Goal: Contribute content: Add original content to the website for others to see

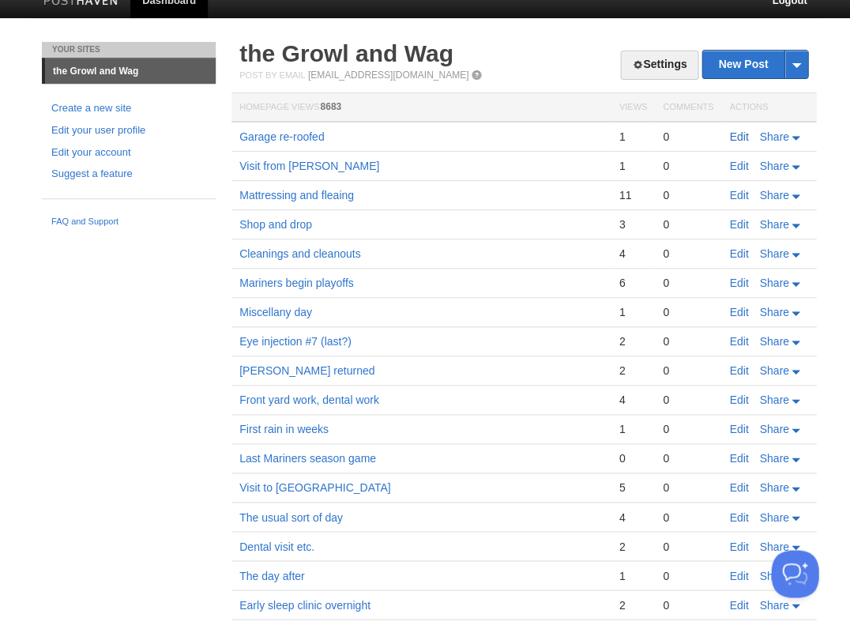
click at [743, 135] on link "Edit" at bounding box center [738, 136] width 19 height 13
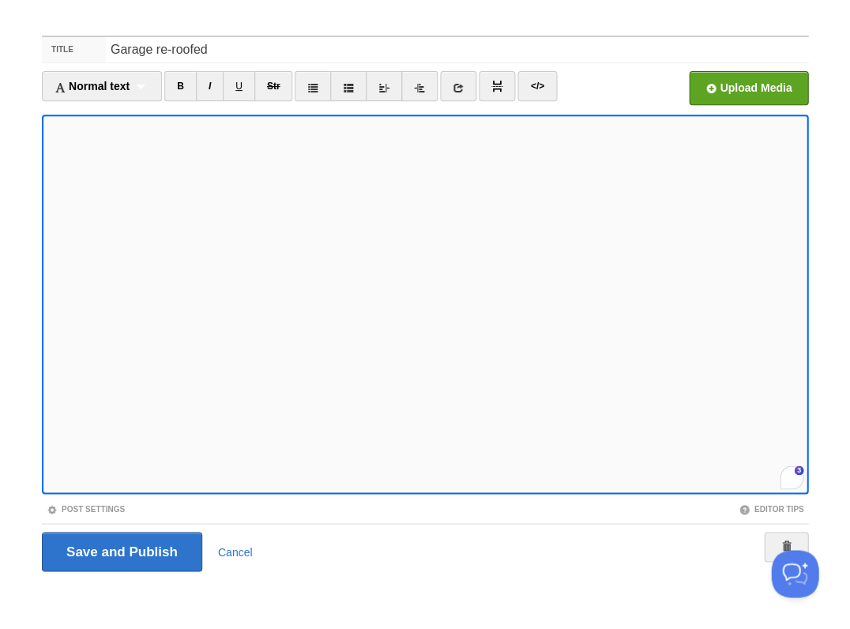
scroll to position [685, 0]
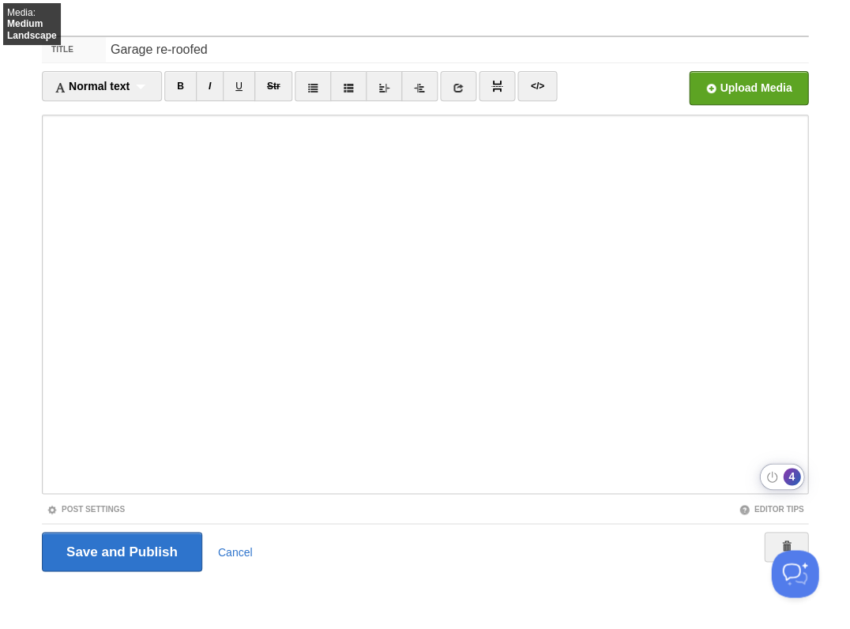
click at [786, 480] on div "4" at bounding box center [791, 476] width 17 height 17
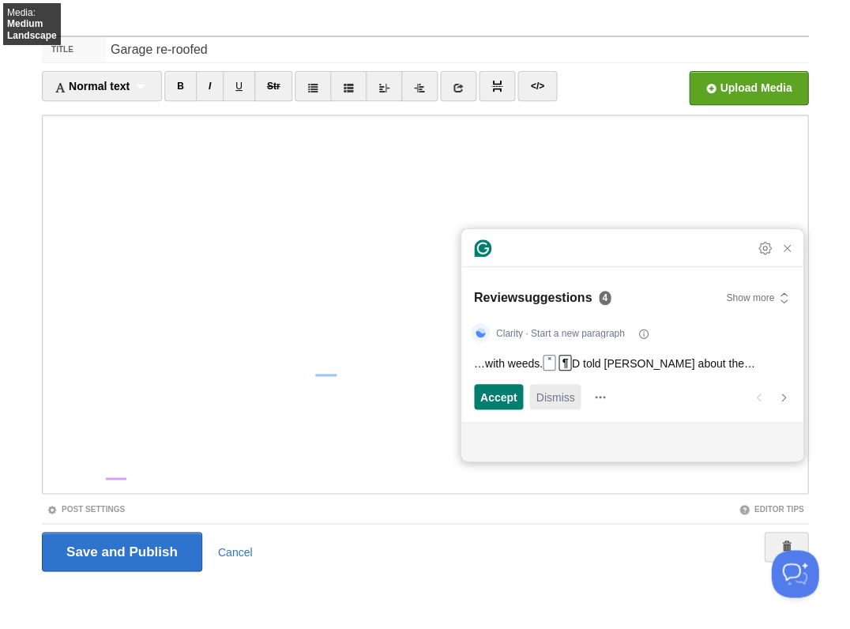
click at [550, 398] on span "Dismiss" at bounding box center [555, 397] width 39 height 17
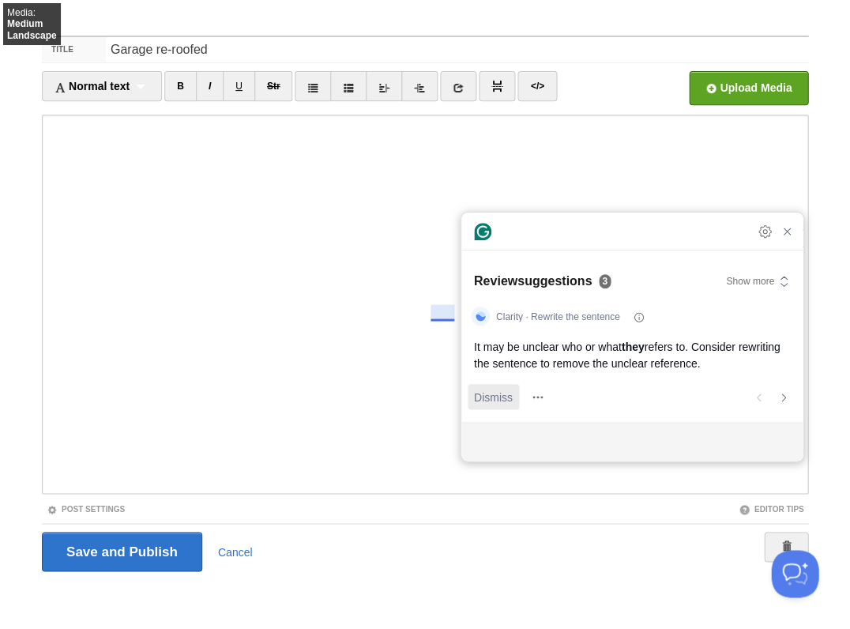
click at [488, 398] on span "Dismiss" at bounding box center [493, 397] width 39 height 17
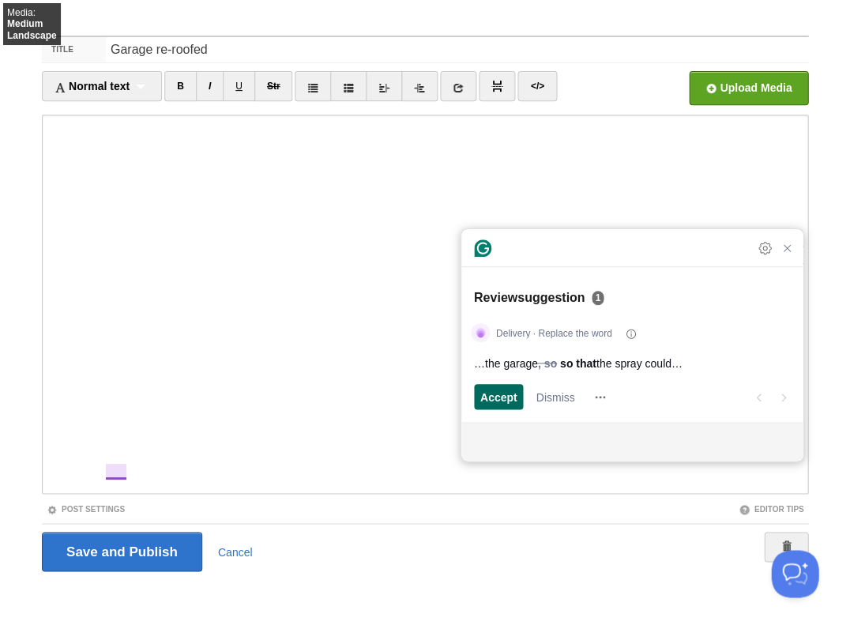
click at [500, 396] on span "Accept" at bounding box center [499, 397] width 37 height 17
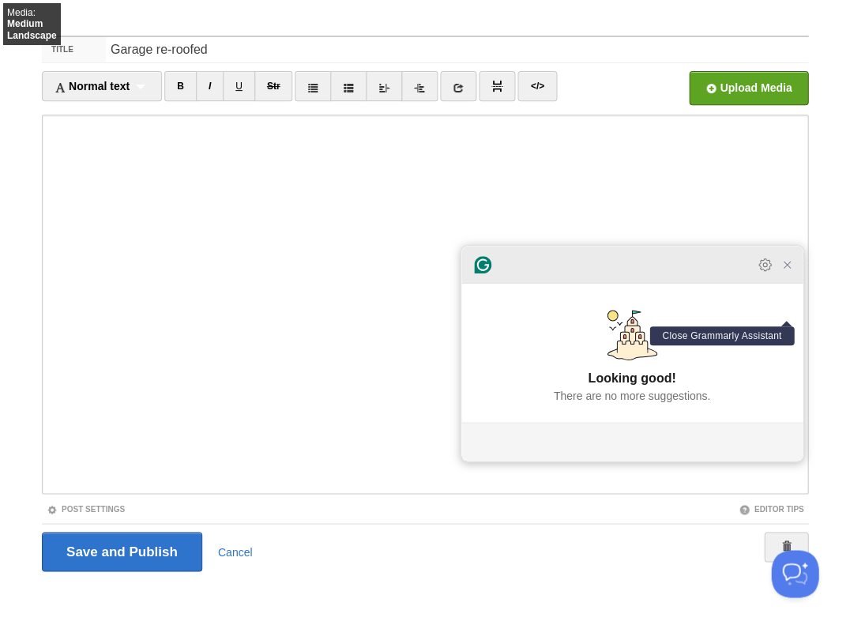
click at [785, 274] on icon "Close Grammarly Assistant" at bounding box center [787, 264] width 19 height 19
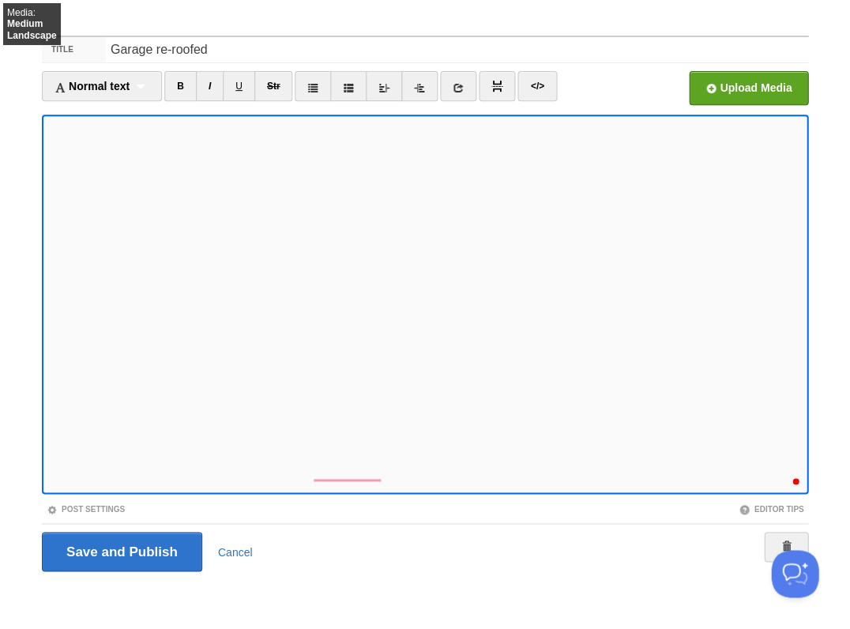
scroll to position [831, 0]
click at [790, 471] on div "1" at bounding box center [791, 476] width 17 height 17
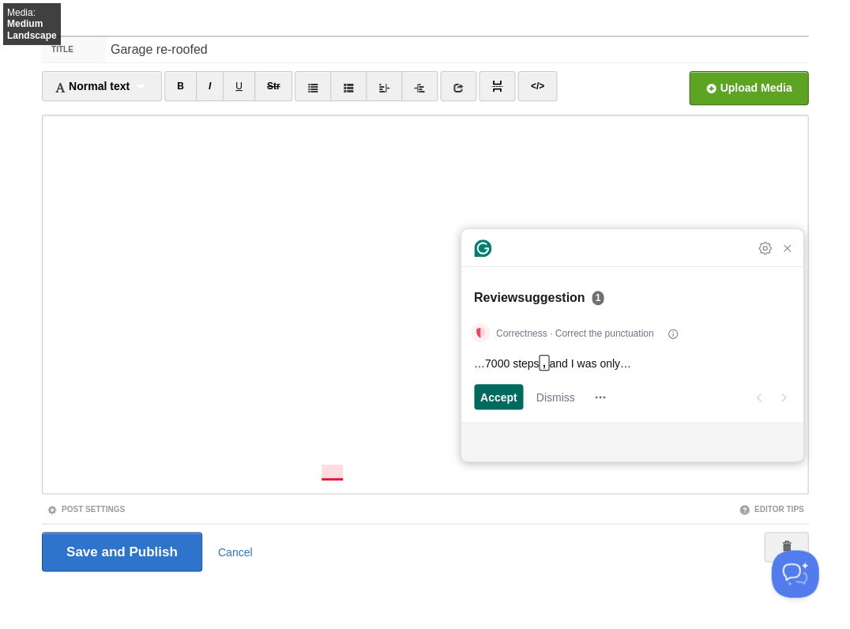
click at [493, 397] on span "Accept" at bounding box center [499, 397] width 37 height 17
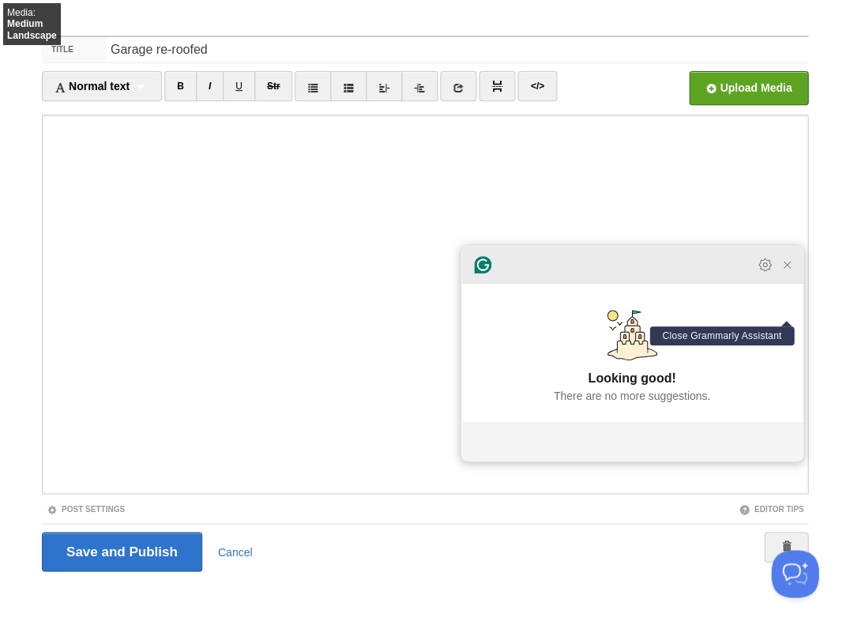
click at [791, 274] on icon "Close Grammarly Assistant" at bounding box center [787, 264] width 19 height 19
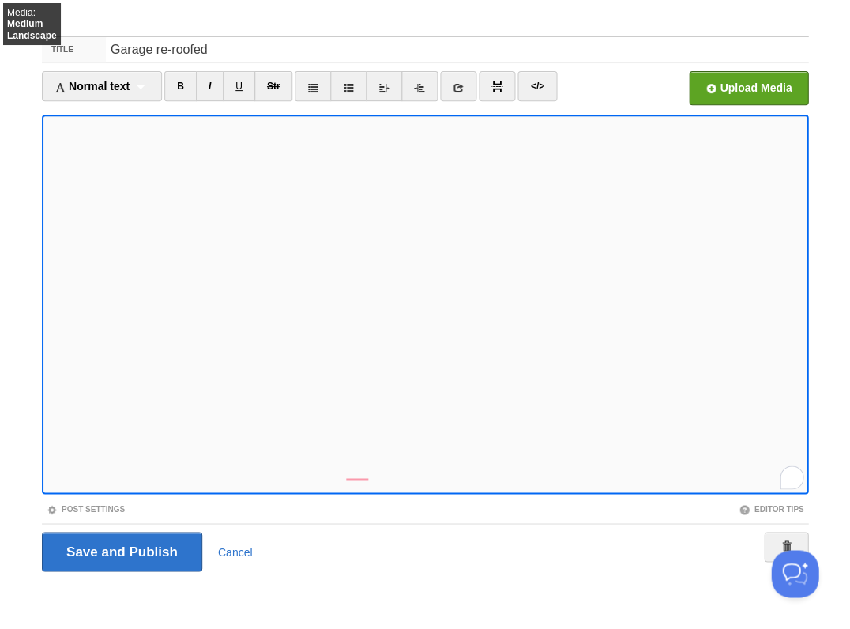
scroll to position [963, 0]
click at [794, 477] on div "1" at bounding box center [791, 476] width 17 height 17
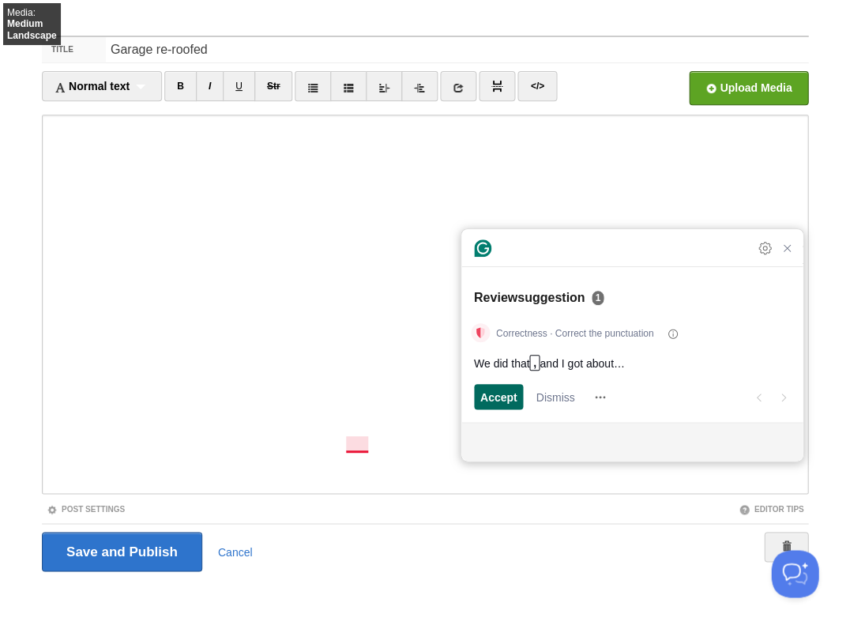
click at [481, 390] on span "Accept" at bounding box center [499, 397] width 37 height 17
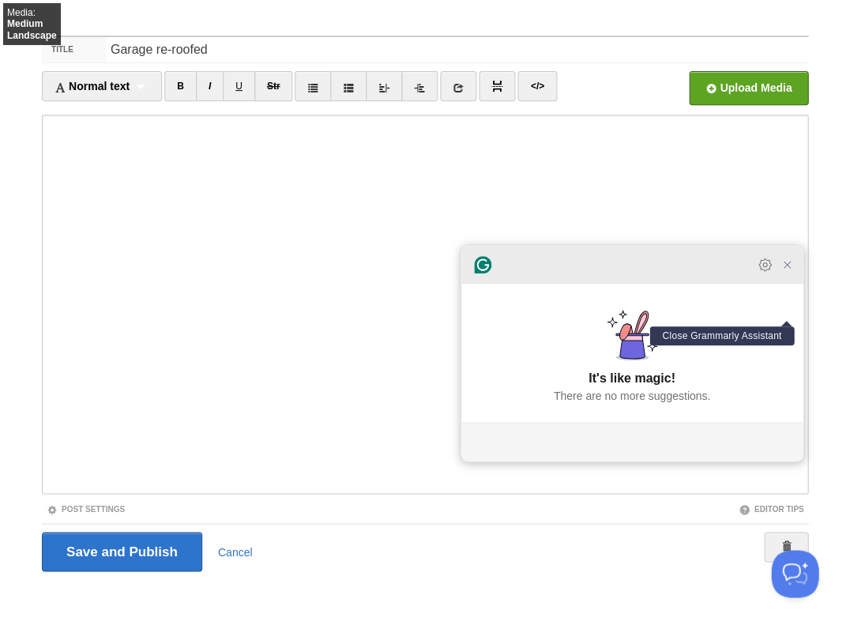
click at [788, 268] on icon "Close Grammarly Assistant" at bounding box center [787, 264] width 13 height 13
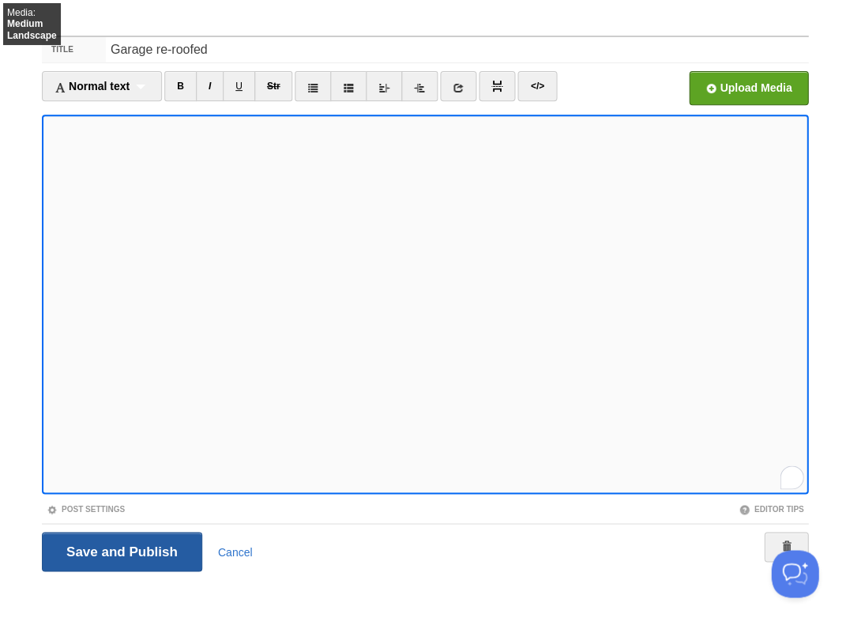
click at [120, 550] on input "Save and Publish" at bounding box center [122, 552] width 160 height 40
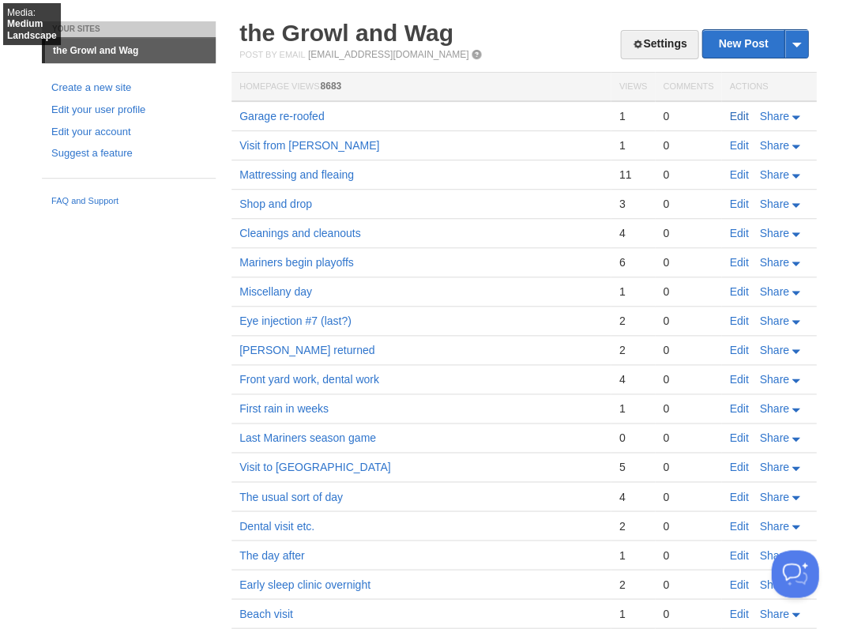
click at [741, 119] on link "Edit" at bounding box center [738, 116] width 19 height 13
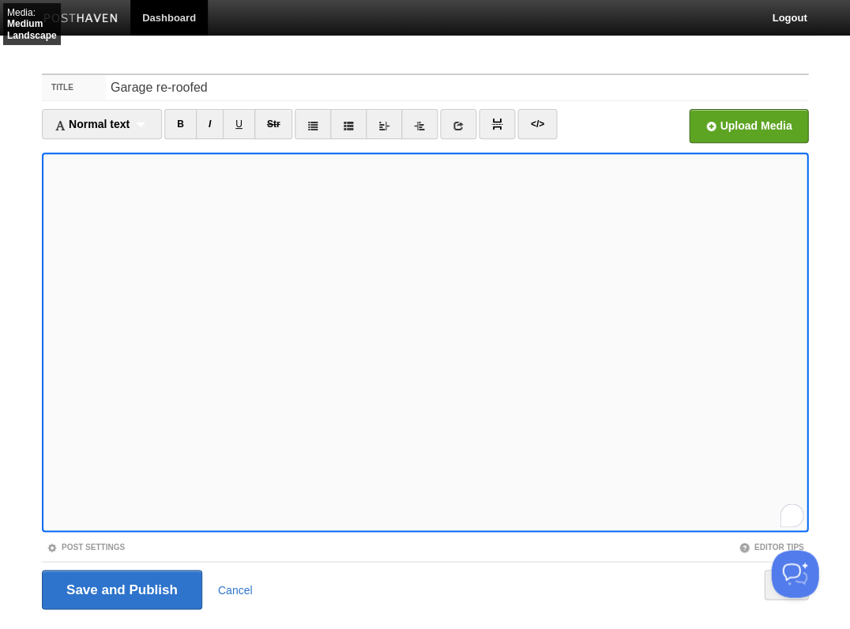
scroll to position [38, 0]
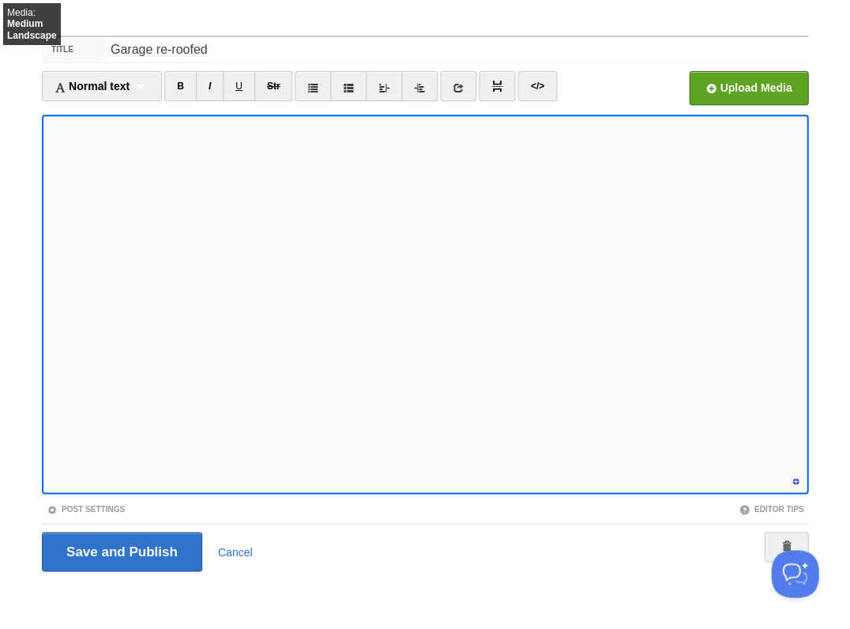
scroll to position [978, 0]
click at [790, 479] on html "Media: Extra Large Large Medium Small Landscape Portrait Touch Dashboard Logout…" at bounding box center [425, 296] width 850 height 669
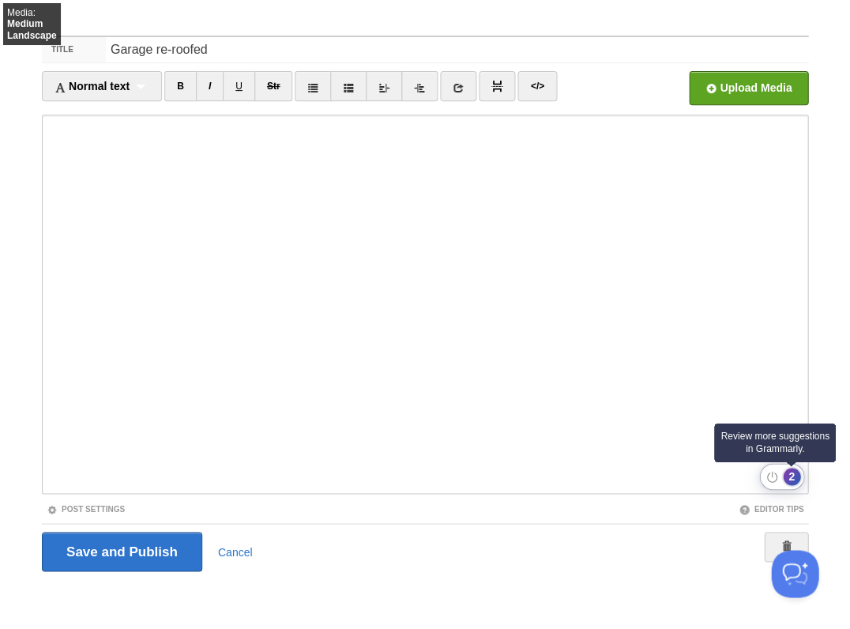
click at [790, 476] on div "2" at bounding box center [791, 476] width 17 height 17
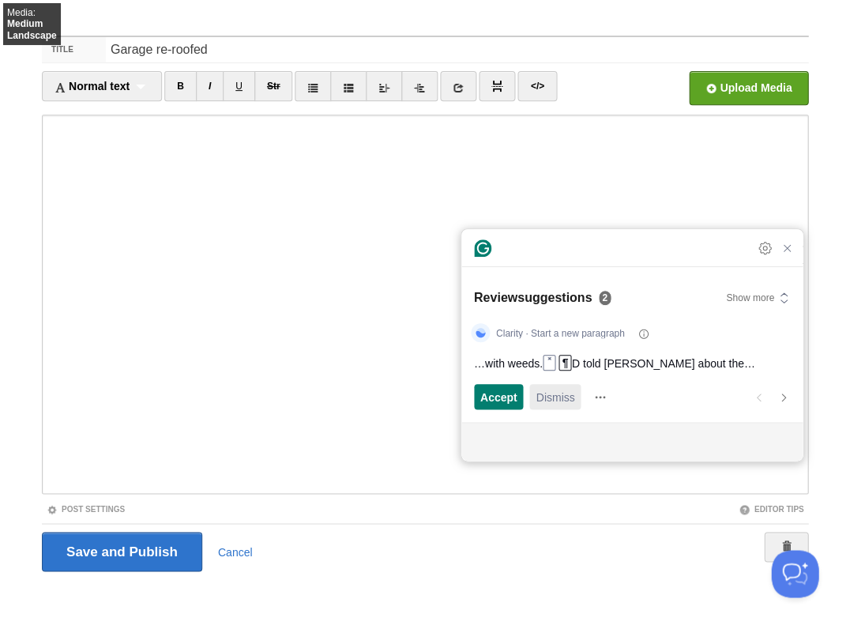
click at [554, 401] on span "Dismiss" at bounding box center [555, 397] width 39 height 17
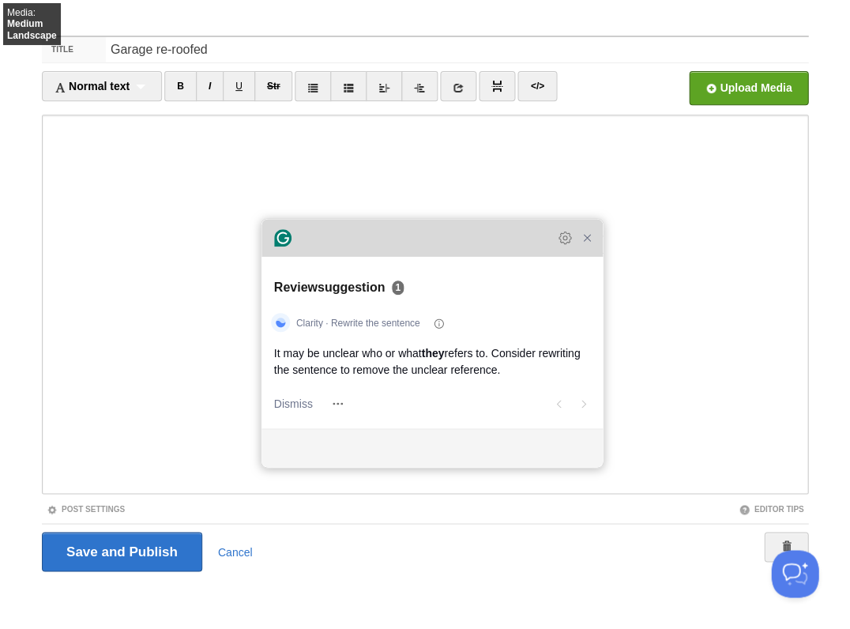
drag, startPoint x: 582, startPoint y: 246, endPoint x: 382, endPoint y: 251, distance: 200.0
click at [382, 251] on div "Grammarly Assistant Dismissing suggestion Review suggestion 1 Clarity · Rewrite…" at bounding box center [432, 343] width 341 height 248
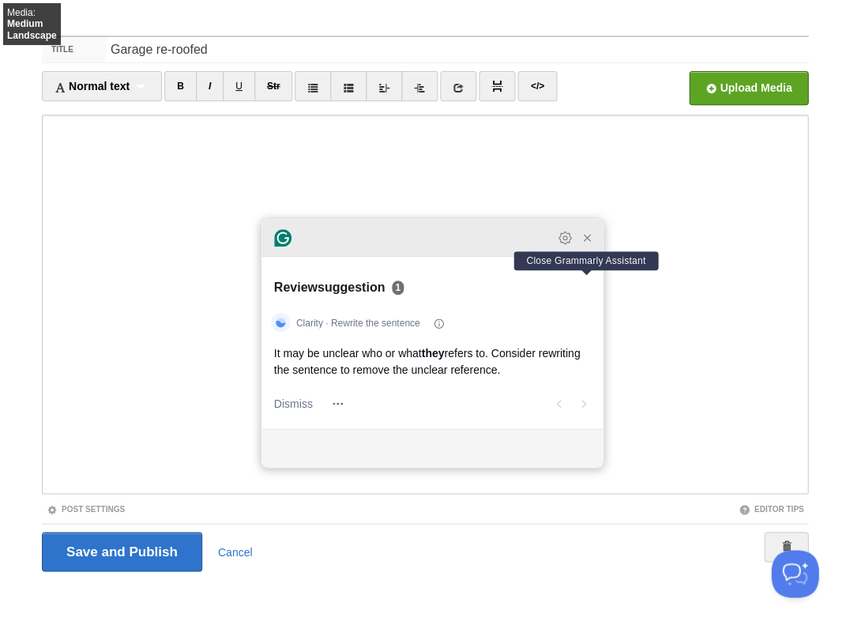
click at [585, 241] on icon "Close Grammarly Assistant" at bounding box center [587, 238] width 6 height 6
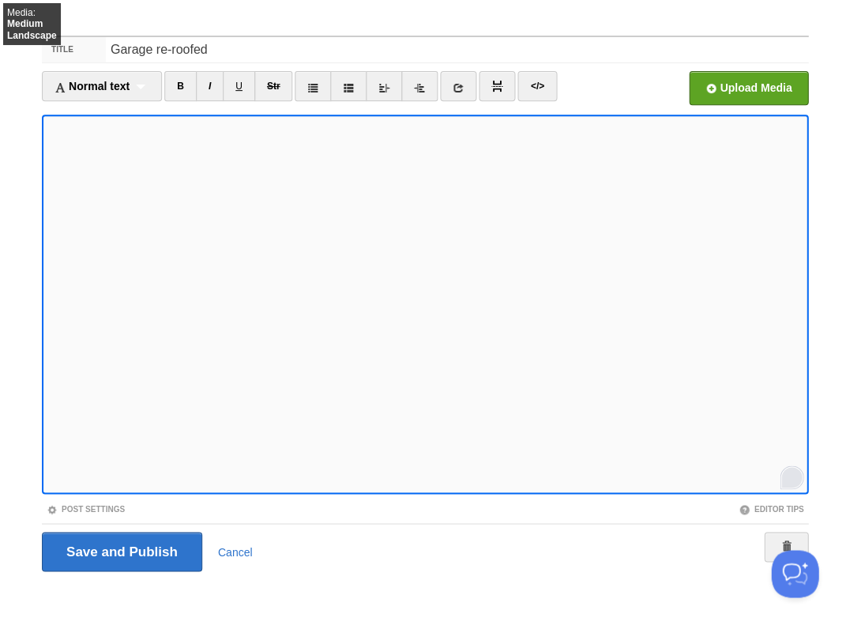
scroll to position [1005, 0]
click at [120, 550] on input "Save and Publish" at bounding box center [122, 552] width 160 height 40
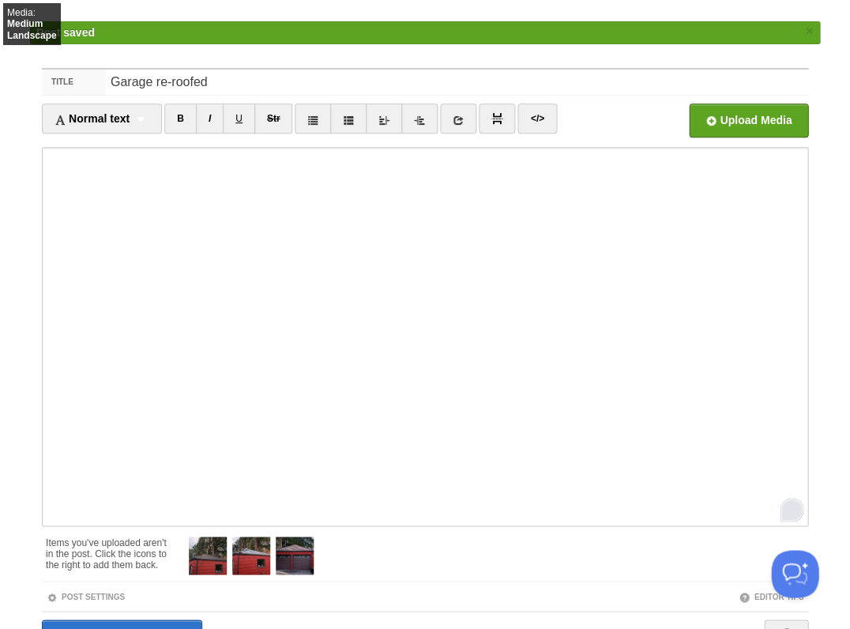
click at [145, 4] on body "Media: Extra Large Large Medium Small Landscape Portrait Touch Dashboard Logout…" at bounding box center [425, 340] width 850 height 756
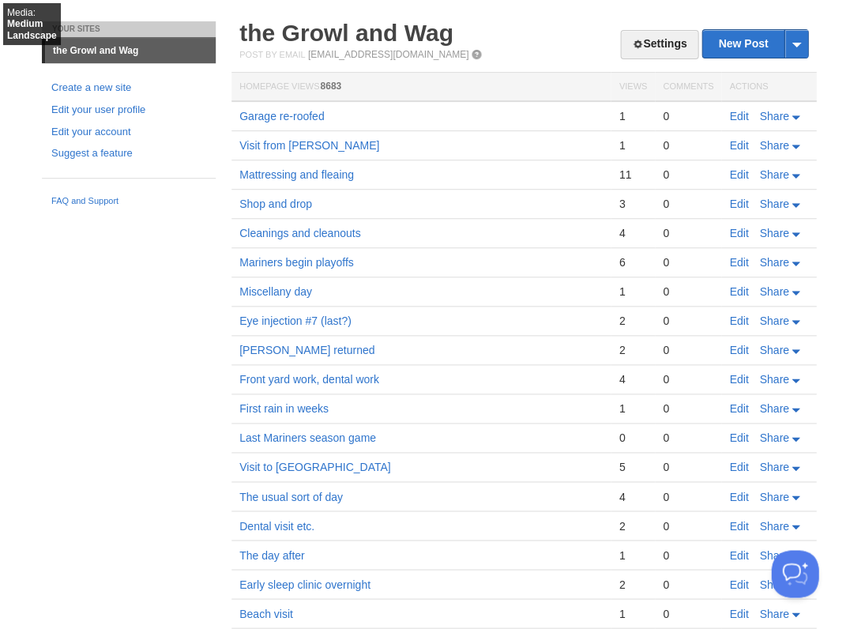
click at [30, 9] on span "Media:" at bounding box center [21, 12] width 28 height 11
click at [23, 25] on span "Medium" at bounding box center [32, 18] width 50 height 23
click at [21, 42] on p "Media: Extra Large Large Medium Small Landscape Portrait Touch" at bounding box center [32, 24] width 58 height 42
click at [733, 114] on link "Edit" at bounding box center [738, 116] width 19 height 13
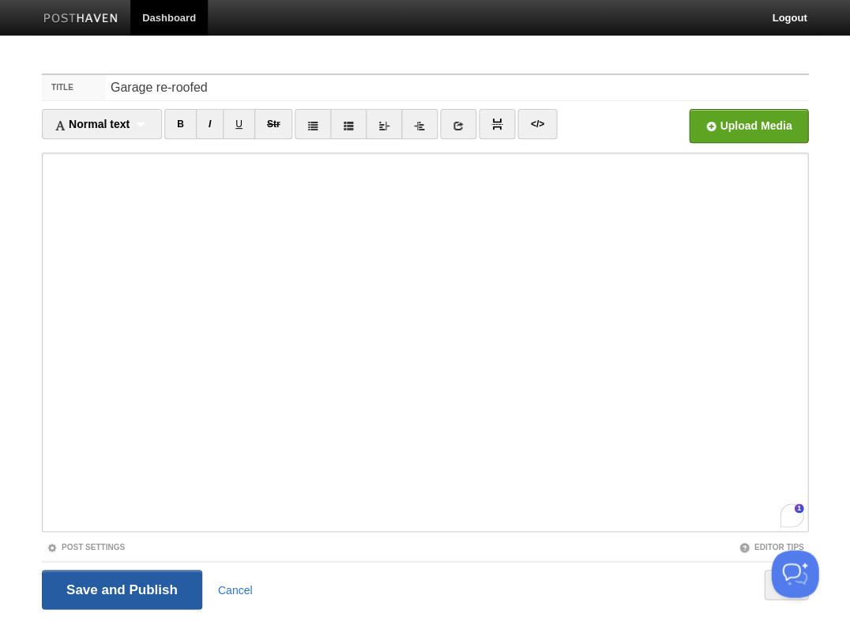
click at [111, 590] on input "Save and Publish" at bounding box center [122, 590] width 160 height 40
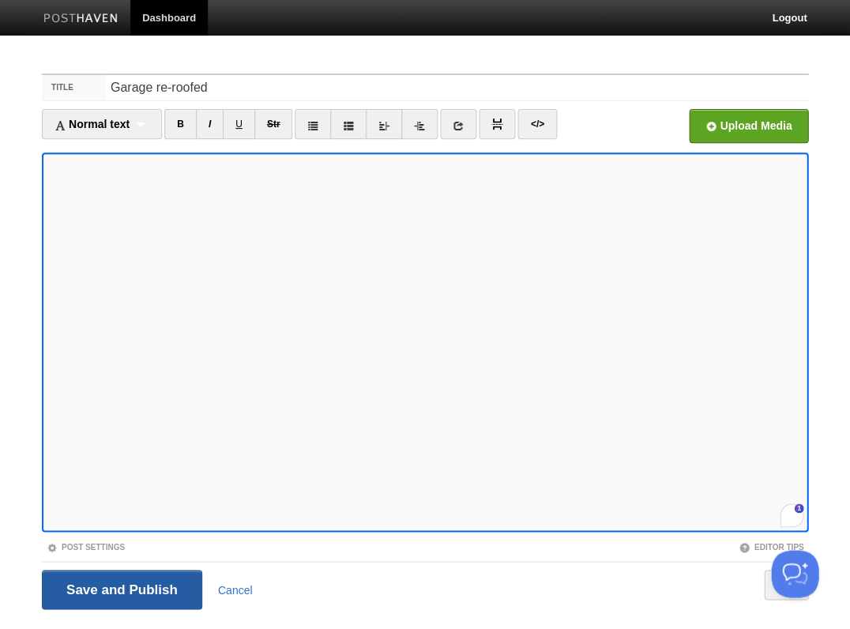
click at [149, 580] on input "Save and Publish" at bounding box center [122, 590] width 160 height 40
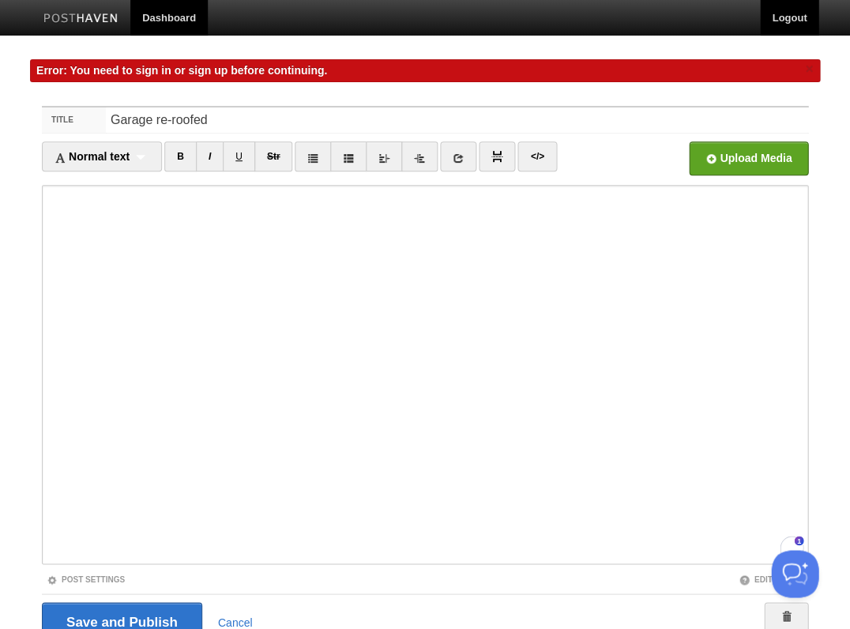
click at [800, 22] on link "Logout" at bounding box center [789, 18] width 58 height 36
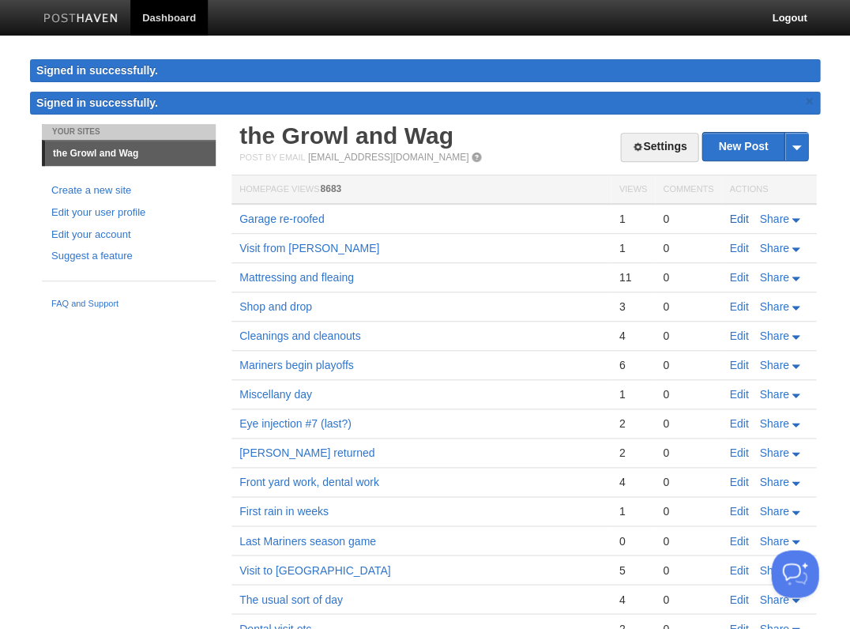
click at [735, 213] on link "Edit" at bounding box center [738, 219] width 19 height 13
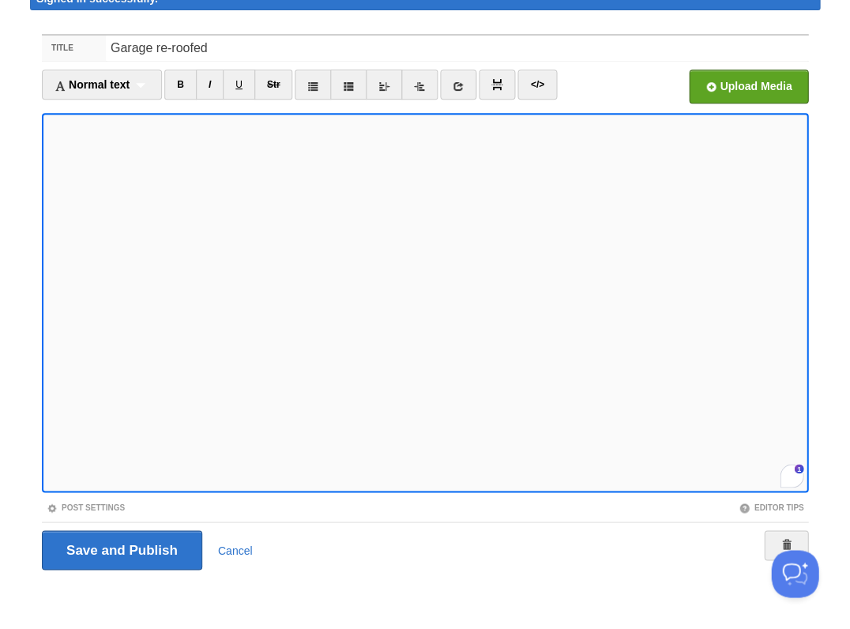
scroll to position [70, 0]
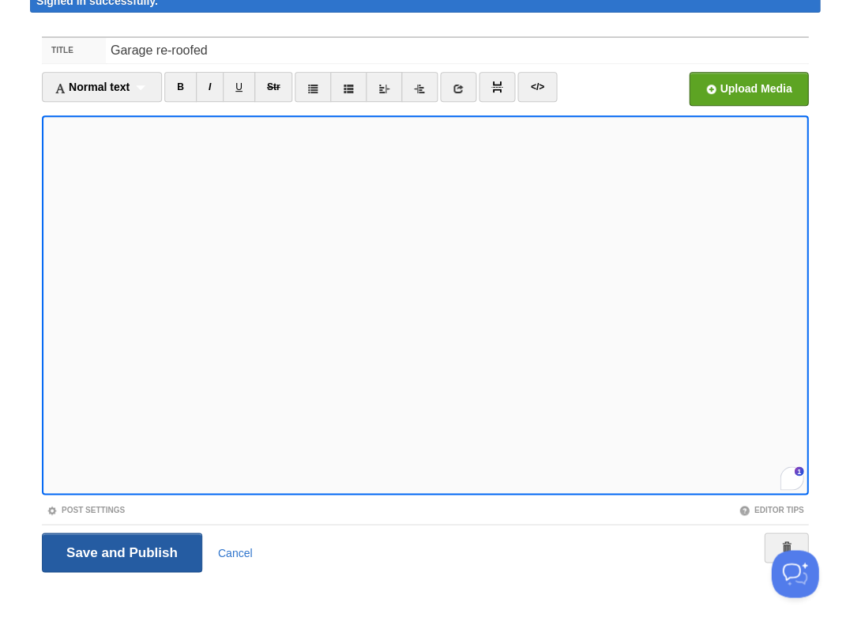
click at [120, 550] on input "Save and Publish" at bounding box center [122, 553] width 160 height 40
